Goal: Information Seeking & Learning: Learn about a topic

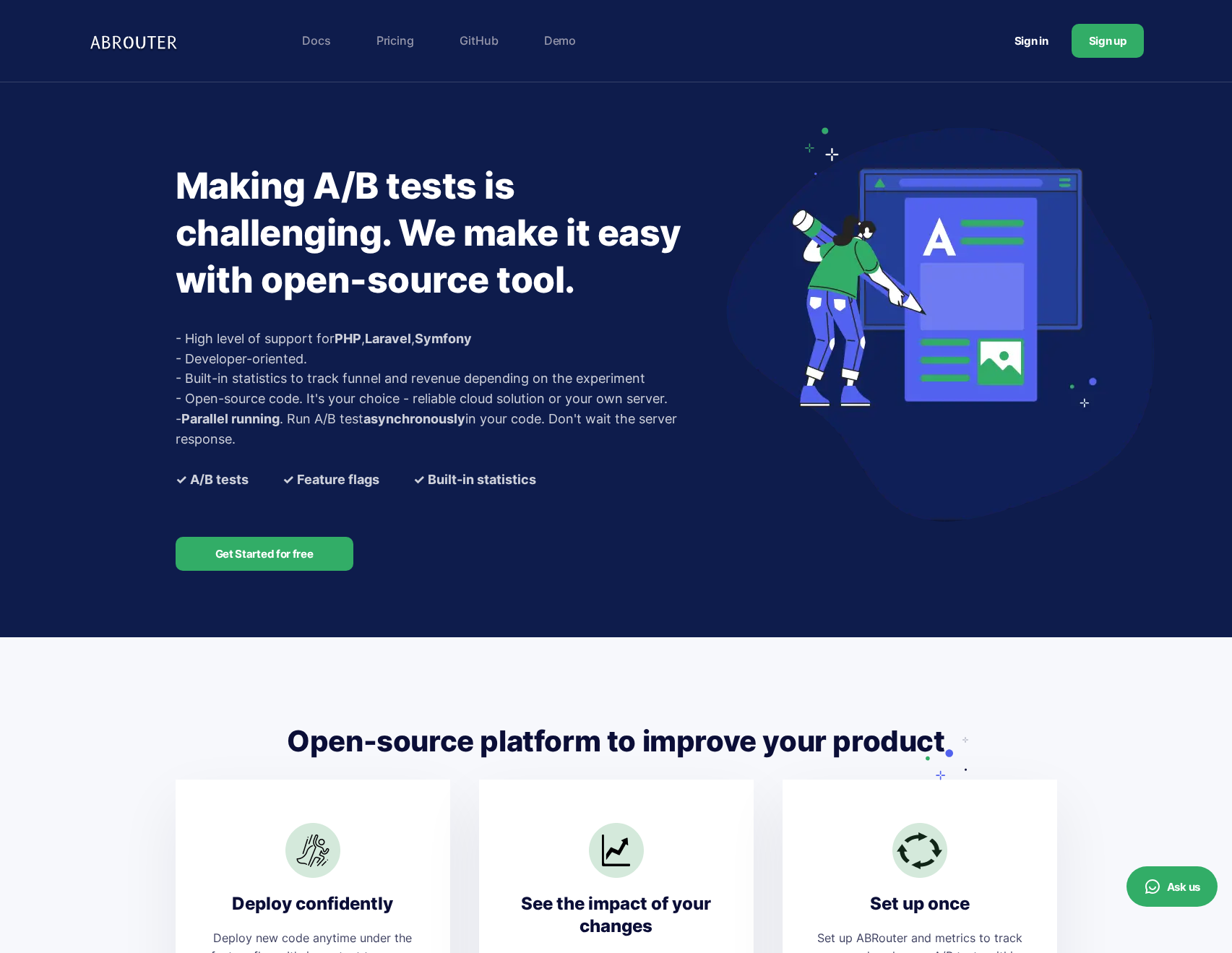
click at [545, 38] on link "Demo" at bounding box center [560, 40] width 46 height 29
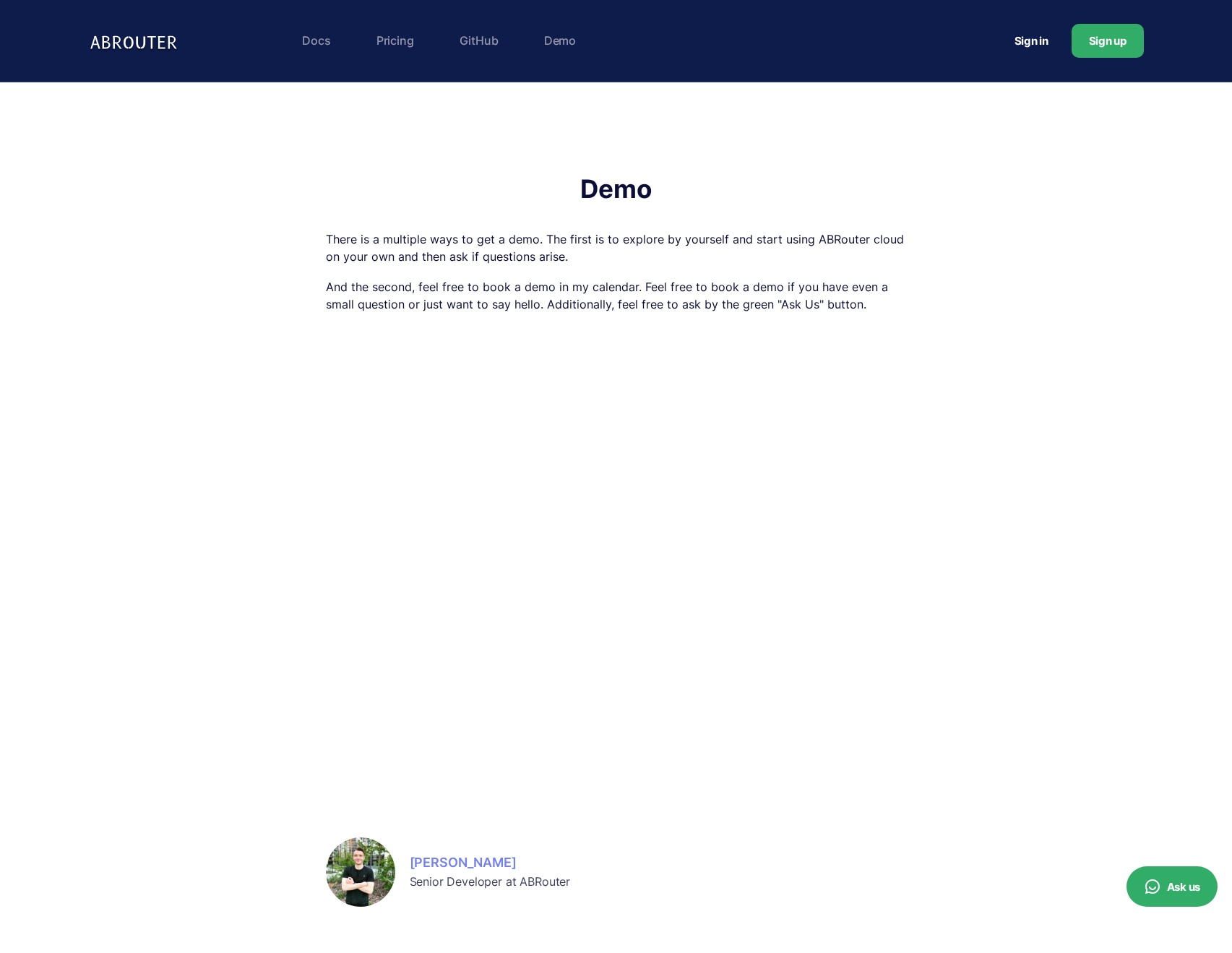
click at [402, 47] on link "Pricing" at bounding box center [395, 40] width 52 height 29
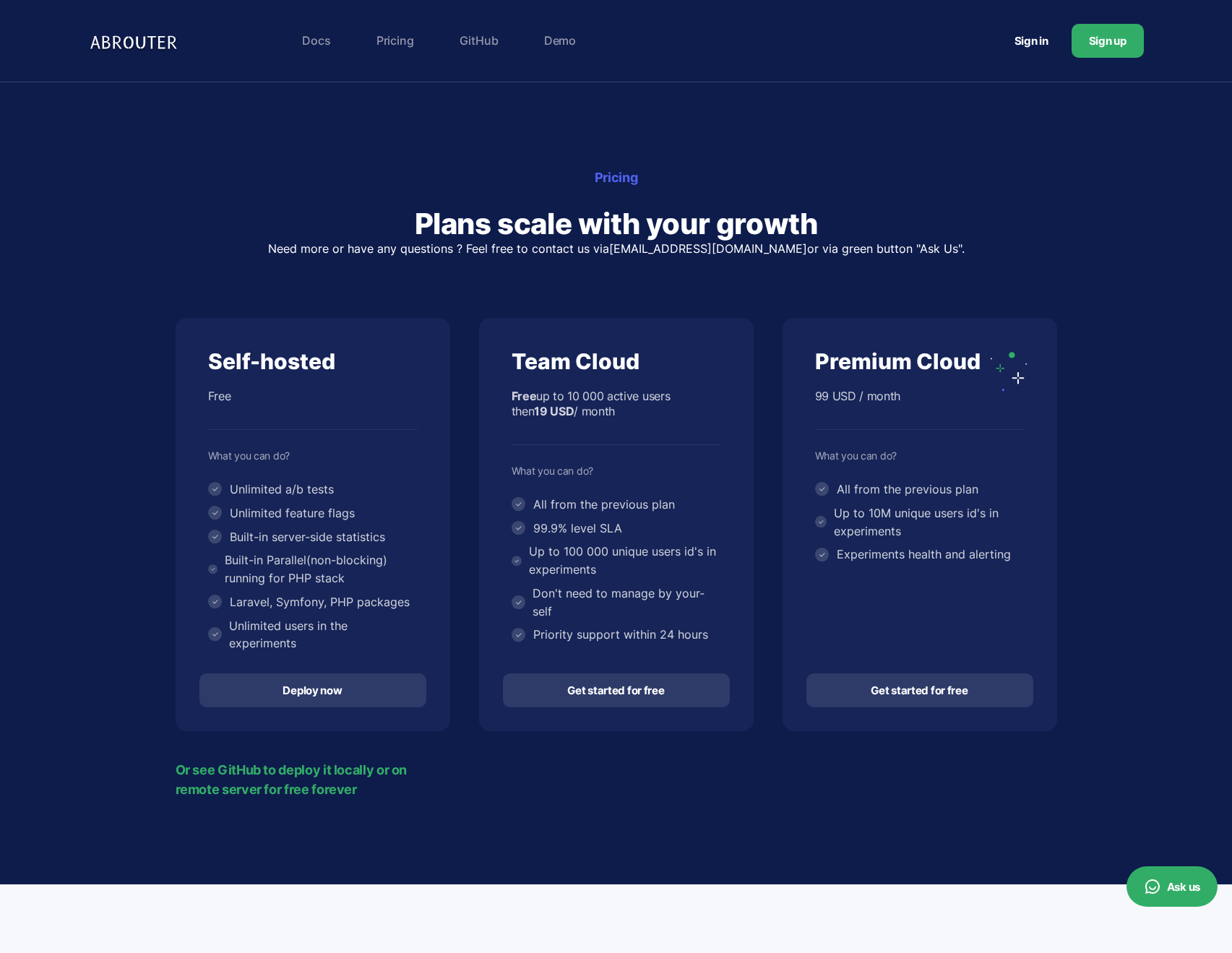
click at [240, 775] on span "Or see GitHub to deploy it locally or on remote server for free forever" at bounding box center [307, 780] width 262 height 39
